Goal: Check status: Check status

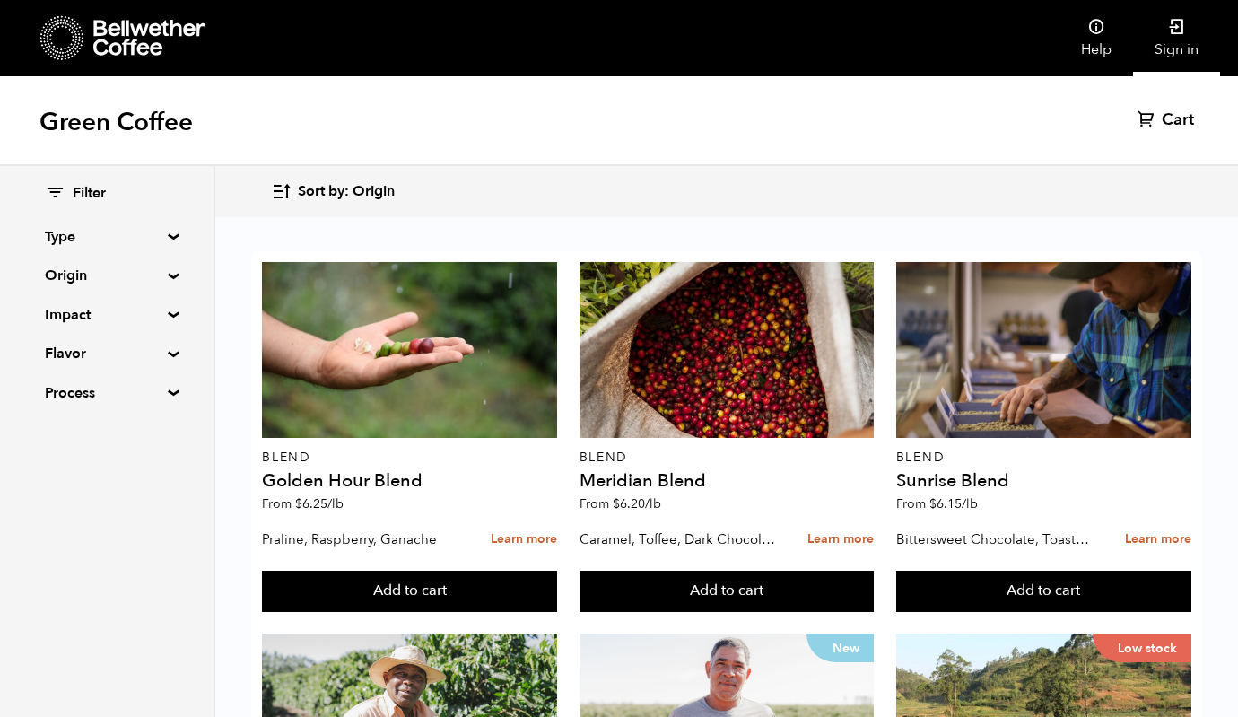
click at [1177, 39] on link "Sign in" at bounding box center [1176, 38] width 87 height 76
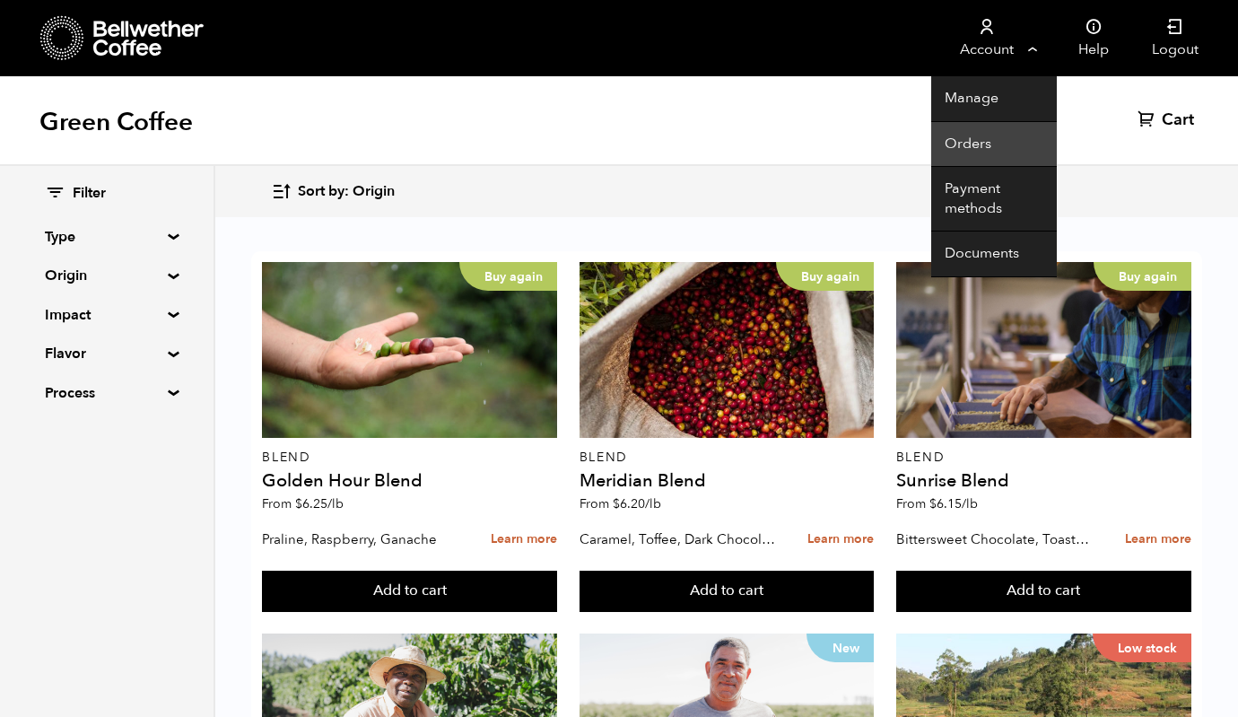
click at [985, 136] on link "Orders" at bounding box center [994, 145] width 126 height 46
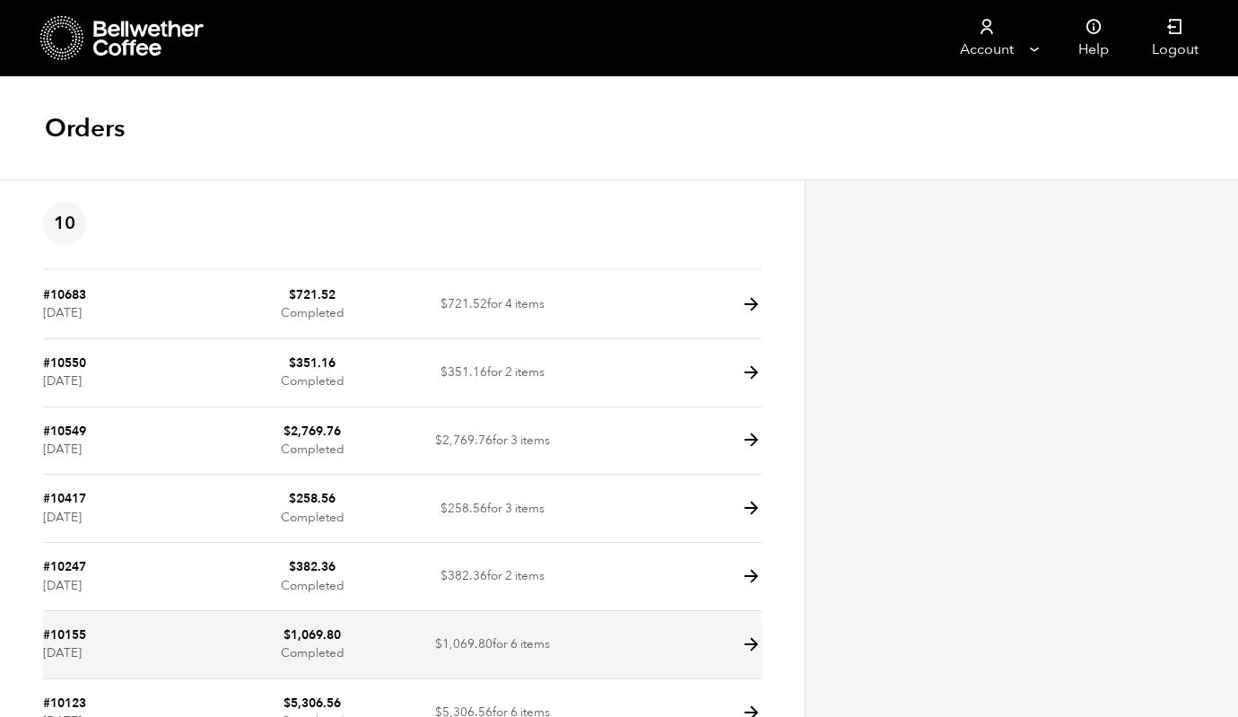
click at [692, 650] on td at bounding box center [671, 645] width 179 height 68
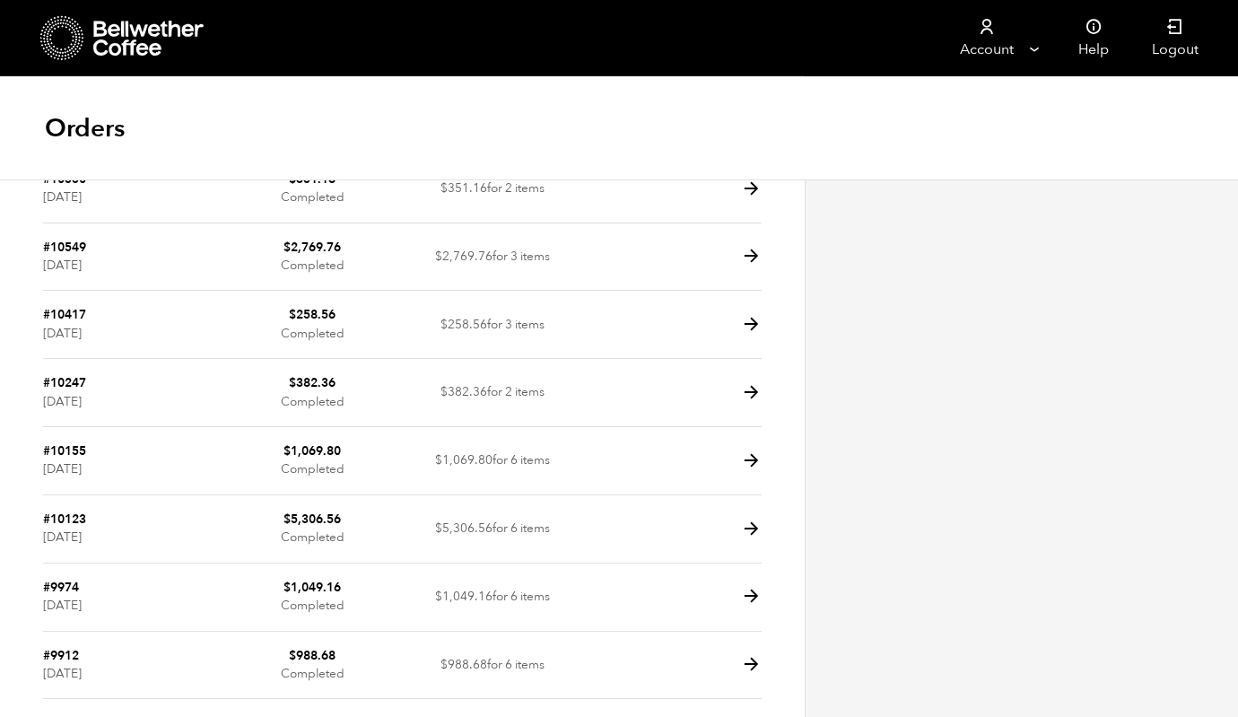
scroll to position [196, 0]
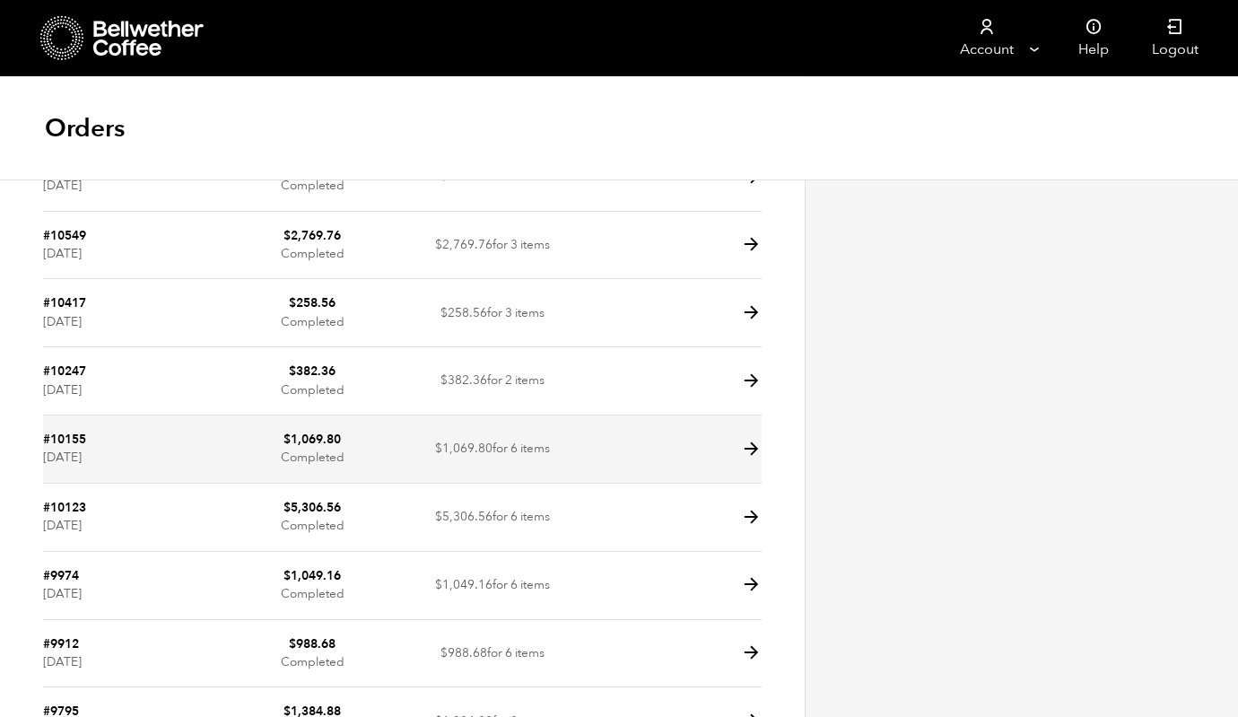
click at [753, 445] on icon at bounding box center [751, 449] width 21 height 21
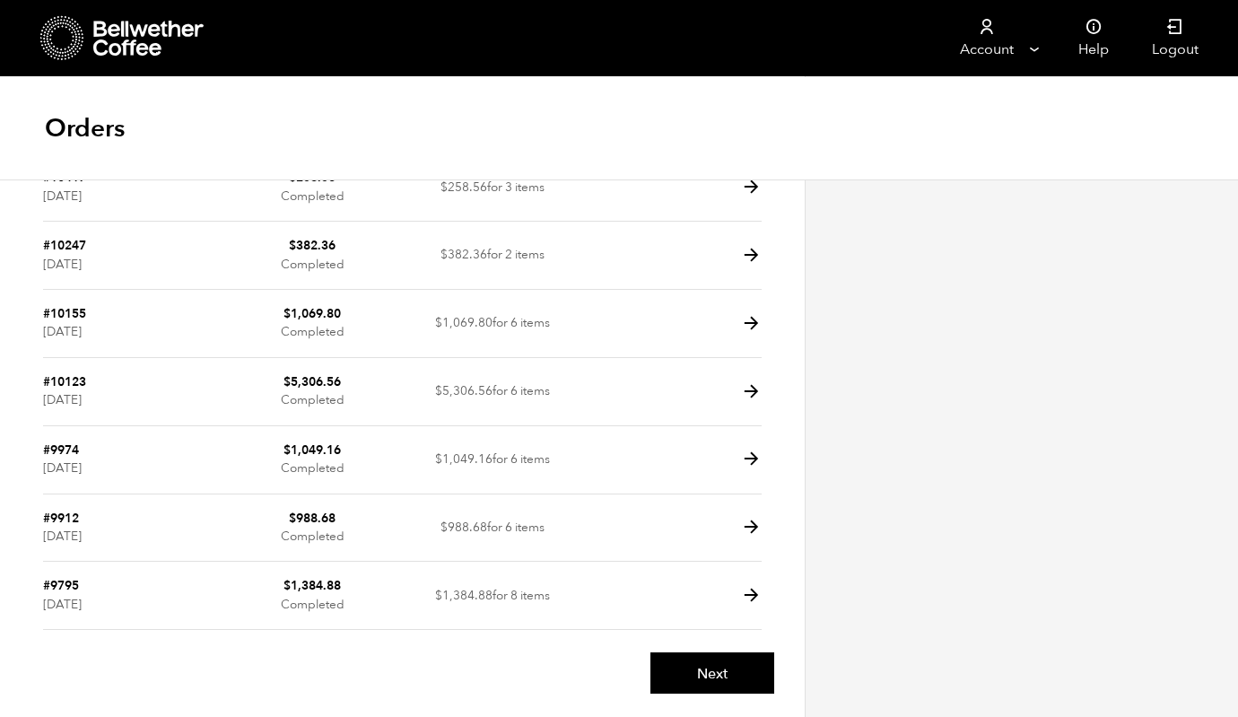
scroll to position [179, 0]
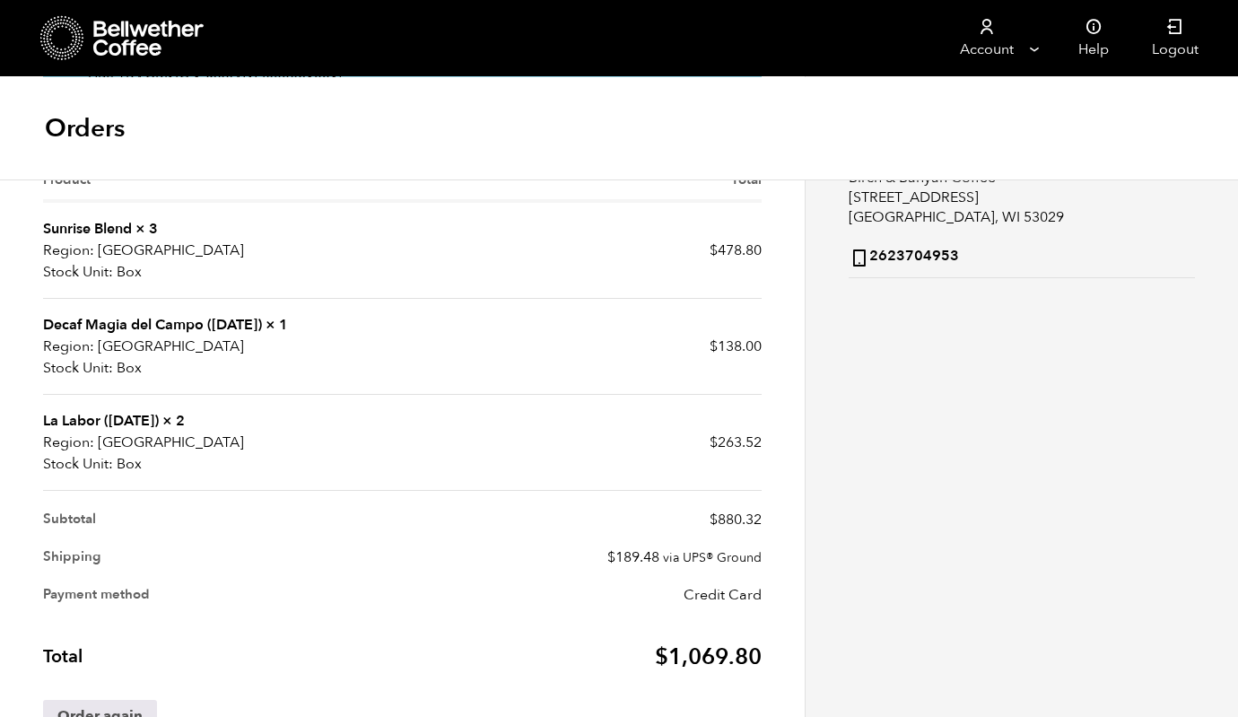
scroll to position [411, 0]
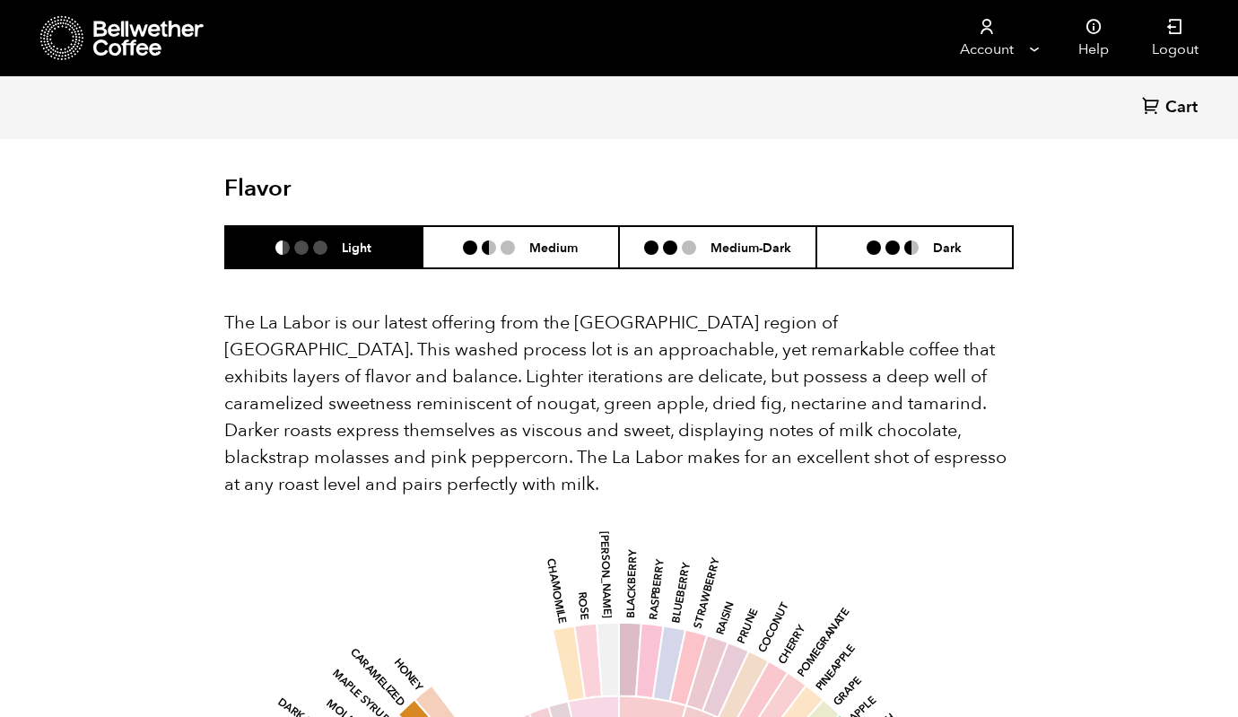
scroll to position [1805, 0]
